Goal: Check status: Check status

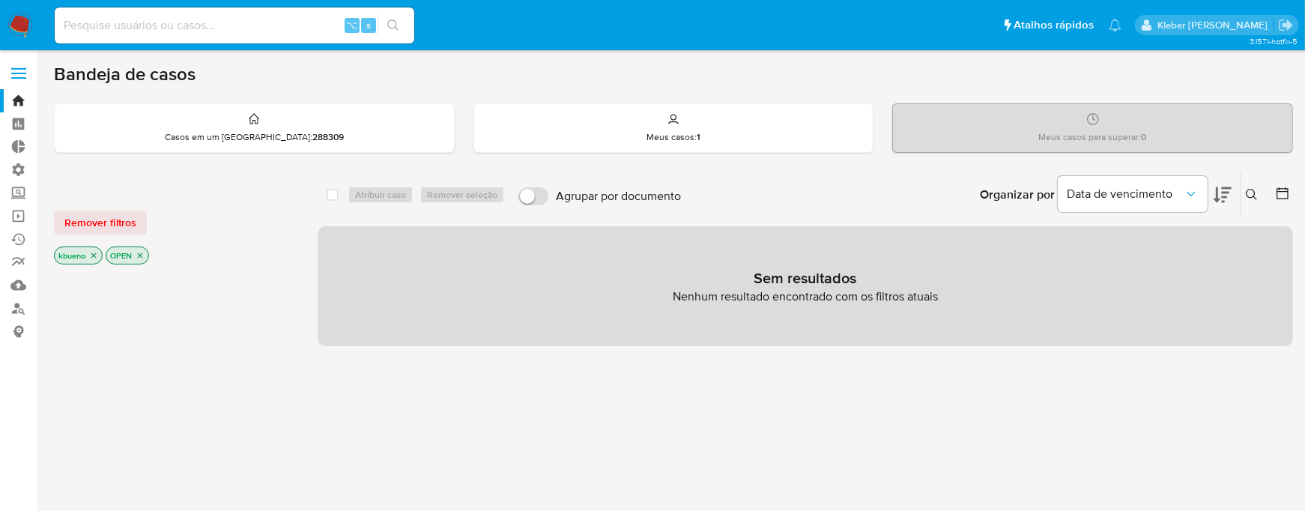
click at [158, 28] on input at bounding box center [235, 25] width 360 height 19
paste input "452541244"
type input "452541244"
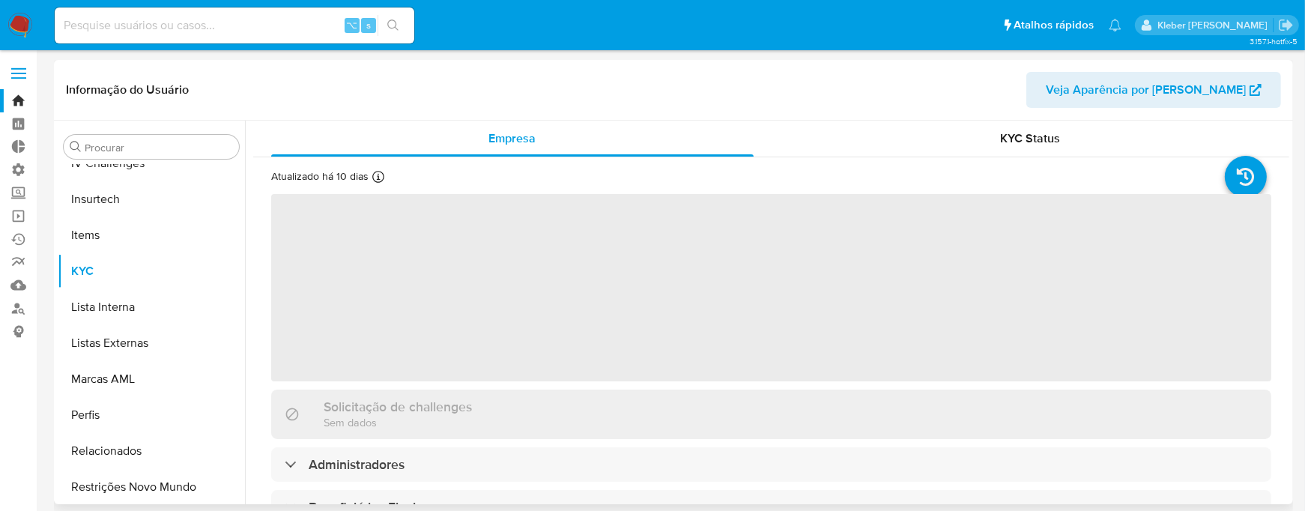
scroll to position [668, 0]
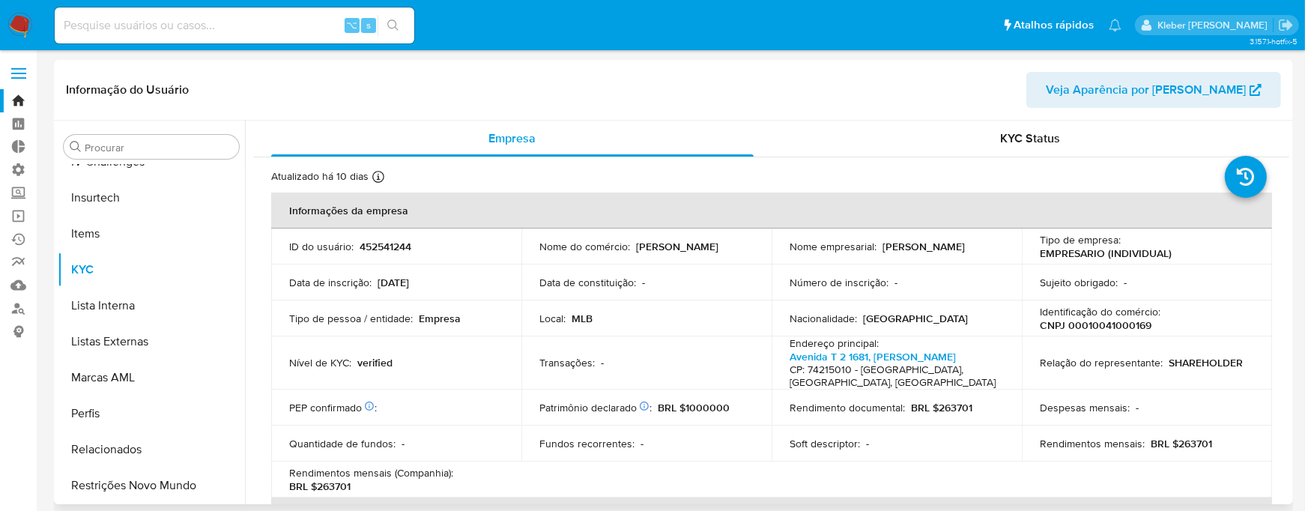
select select "10"
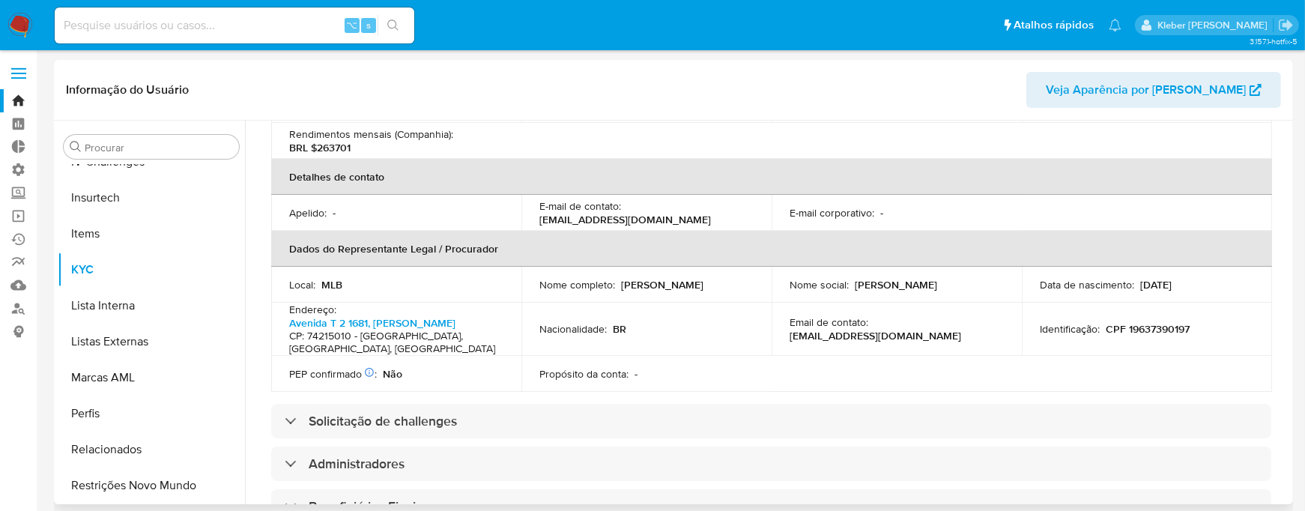
scroll to position [342, 0]
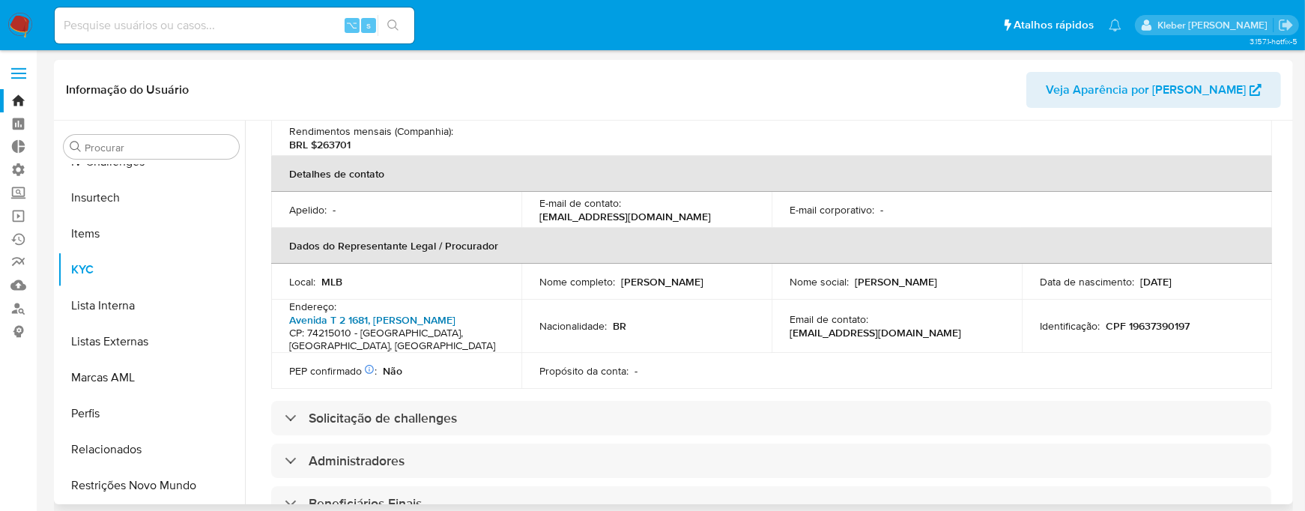
click at [345, 312] on link "Avenida T 2 1681, [PERSON_NAME]" at bounding box center [372, 319] width 166 height 15
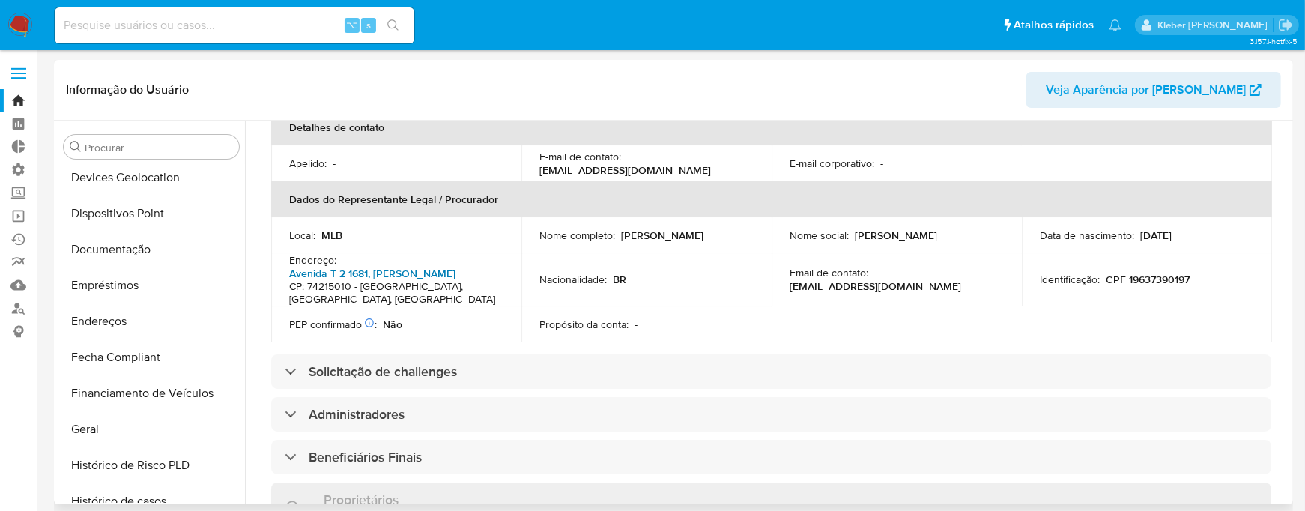
scroll to position [158, 0]
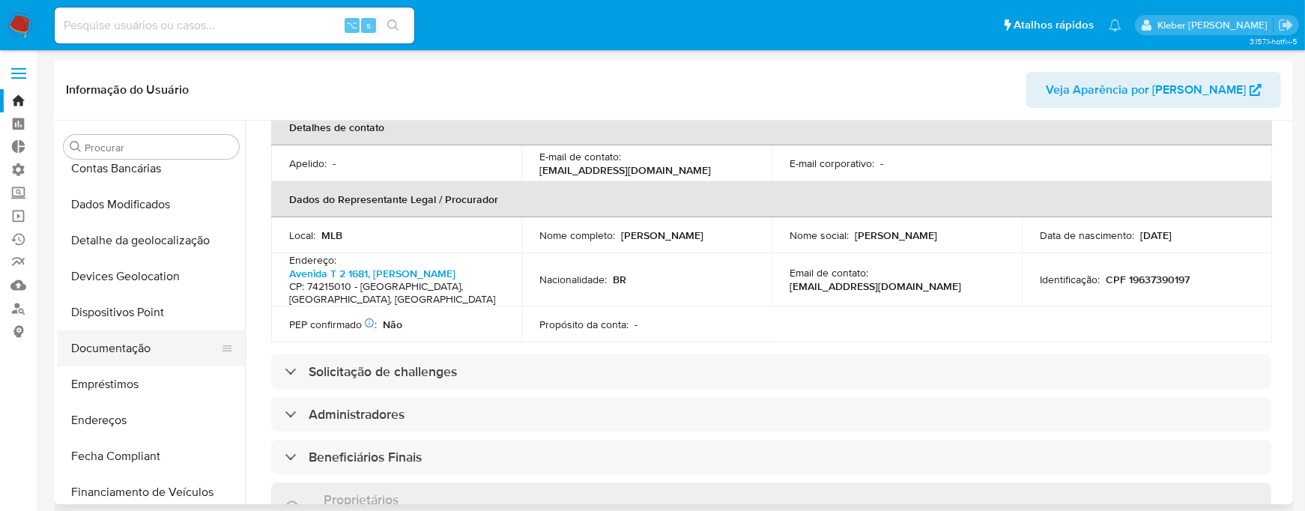
click at [116, 351] on button "Documentação" at bounding box center [145, 348] width 175 height 36
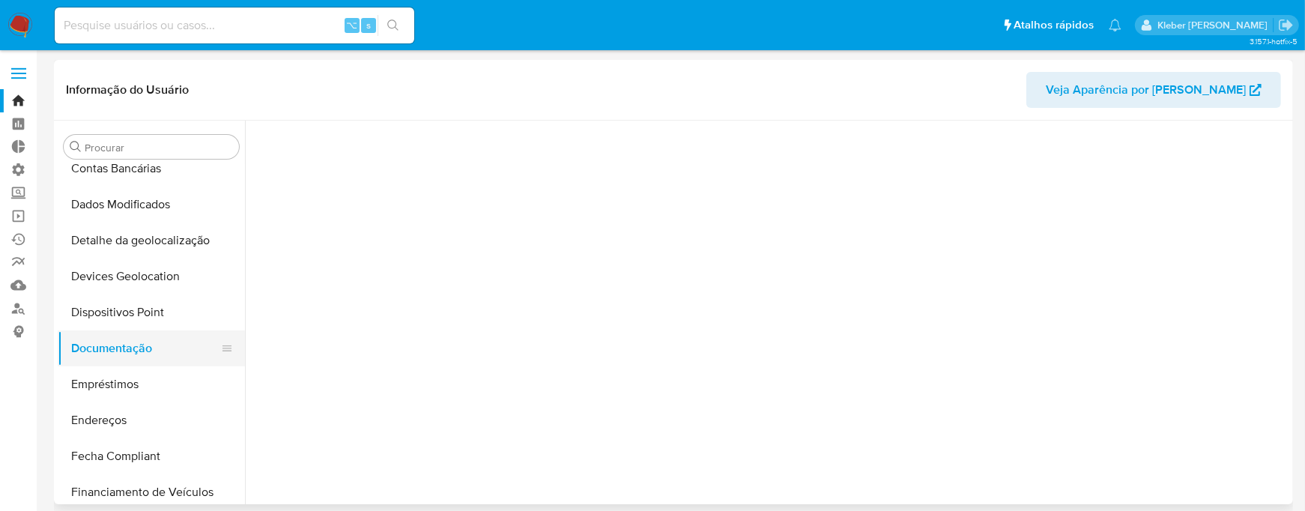
scroll to position [0, 0]
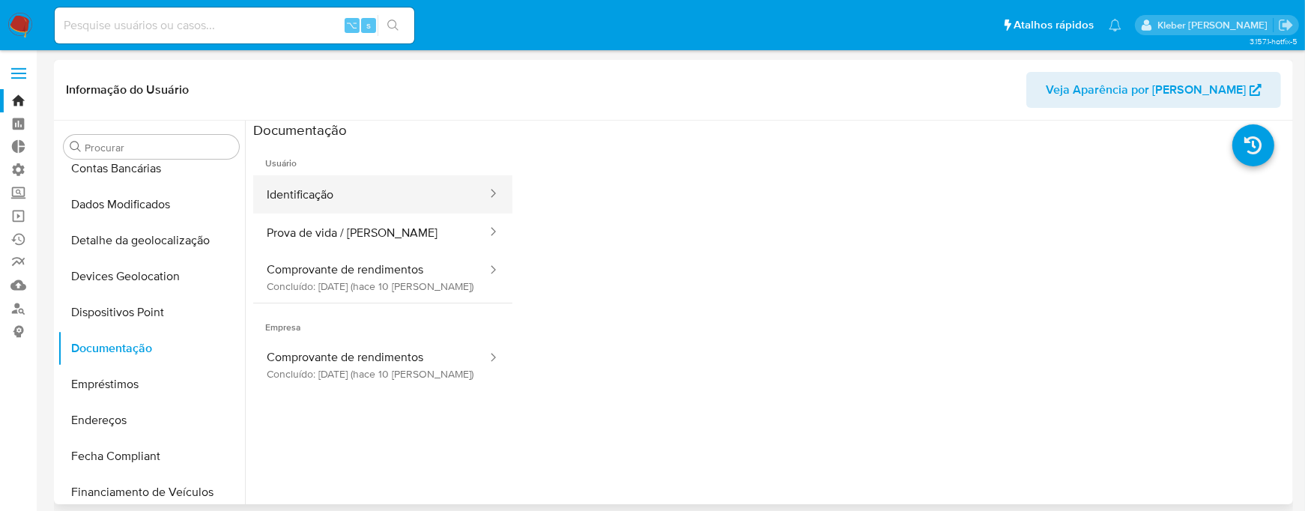
click at [390, 193] on button "Identificação" at bounding box center [370, 194] width 235 height 38
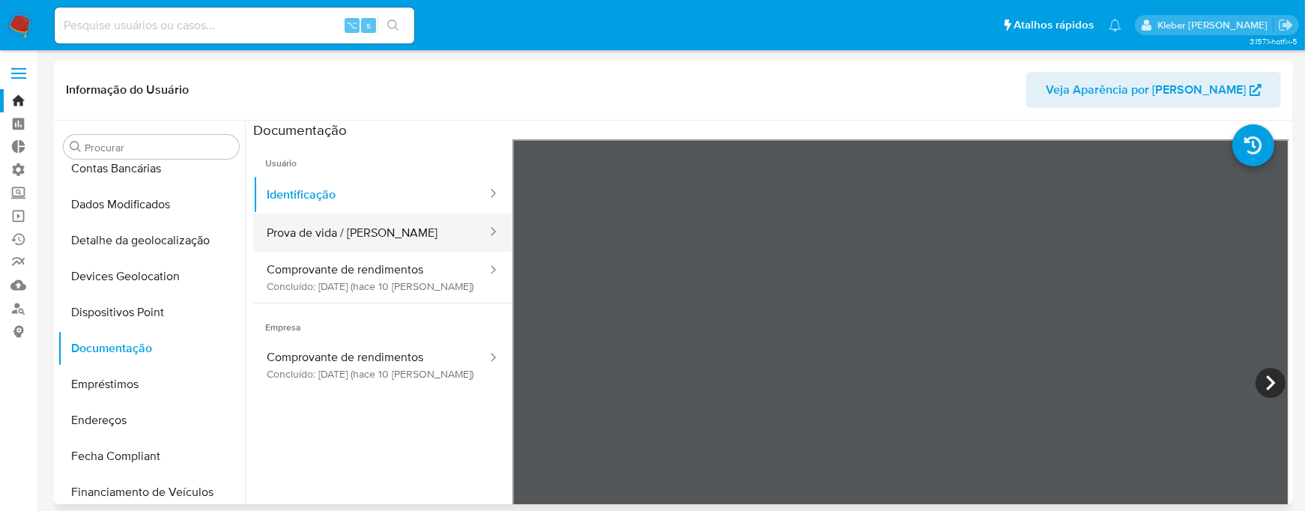
click at [424, 238] on button "Prova de vida / [PERSON_NAME]" at bounding box center [370, 233] width 235 height 38
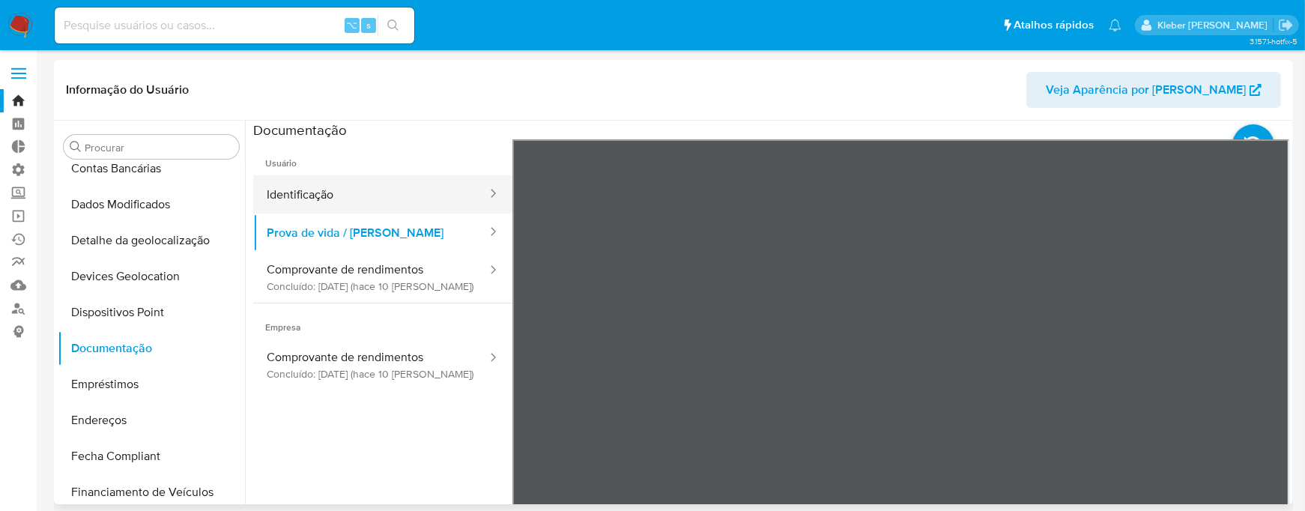
click at [405, 206] on button "Identificação" at bounding box center [370, 194] width 235 height 38
